Goal: Navigation & Orientation: Go to known website

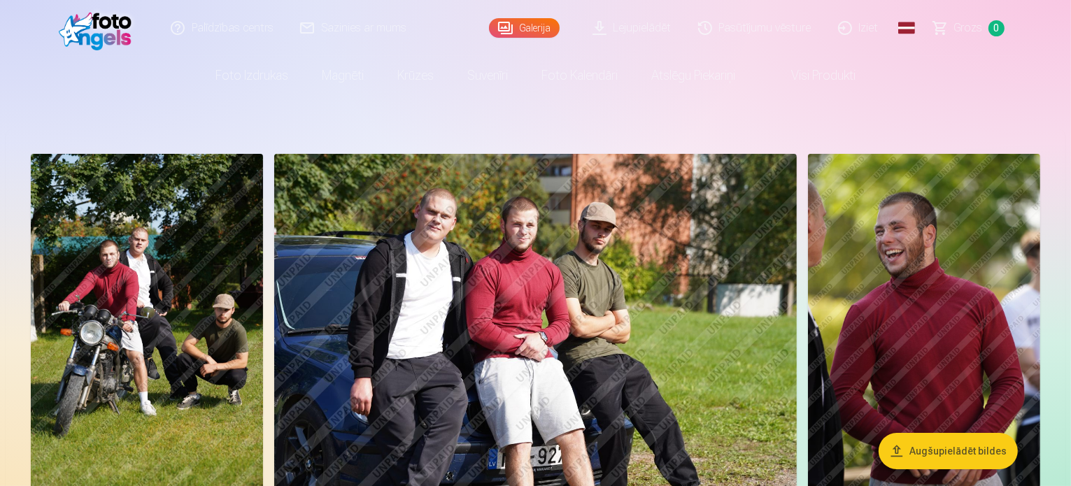
click at [873, 29] on link "Iziet" at bounding box center [859, 28] width 67 height 56
